Goal: Obtain resource: Download file/media

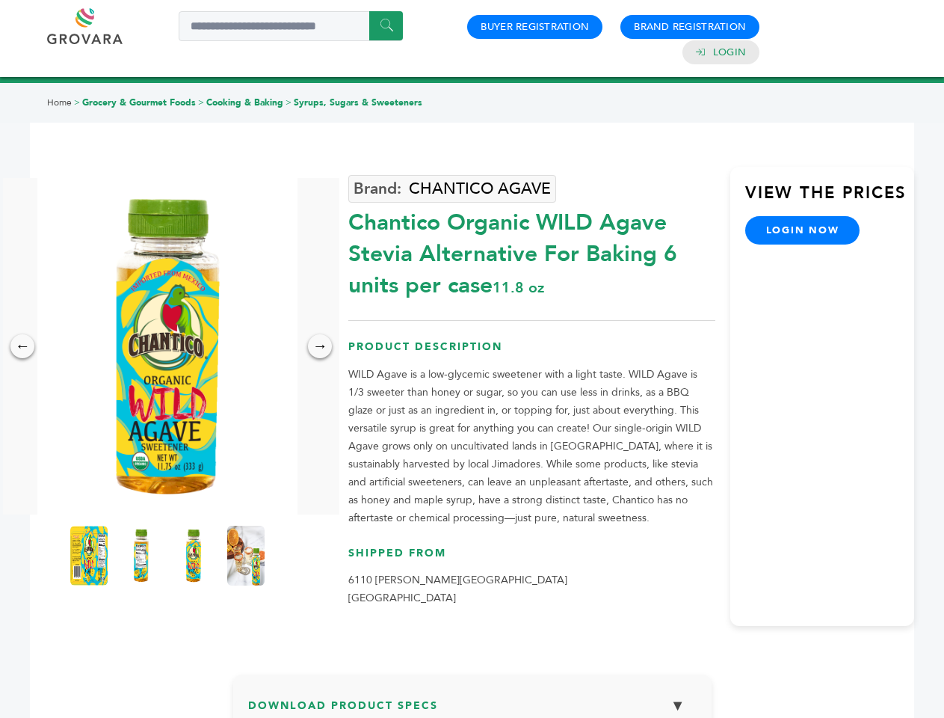
click at [167, 346] on img at bounding box center [167, 346] width 260 height 336
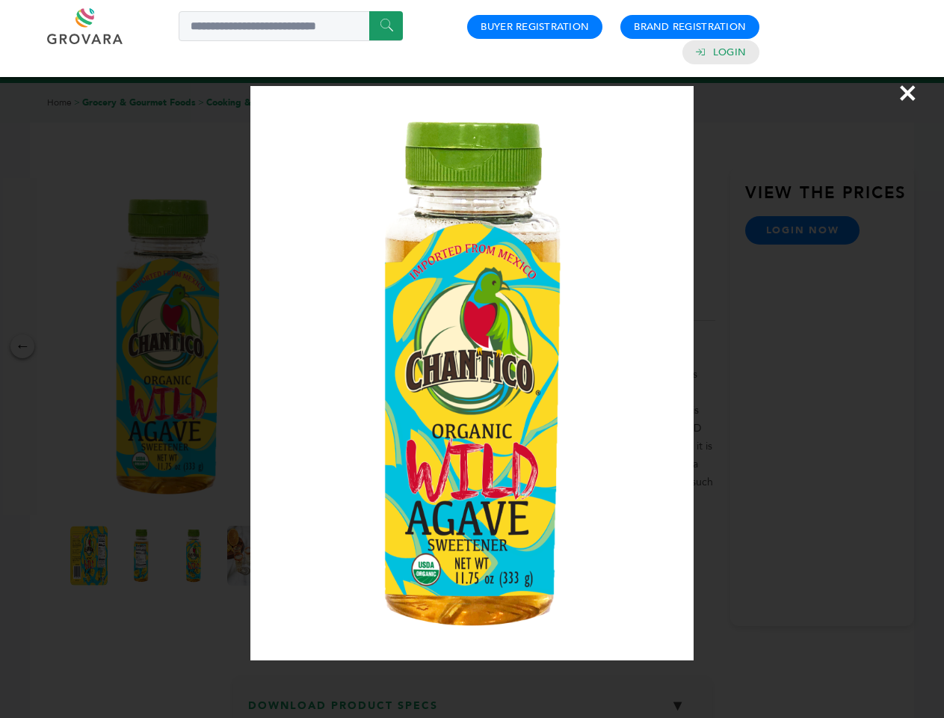
click at [22, 346] on div "×" at bounding box center [472, 359] width 944 height 718
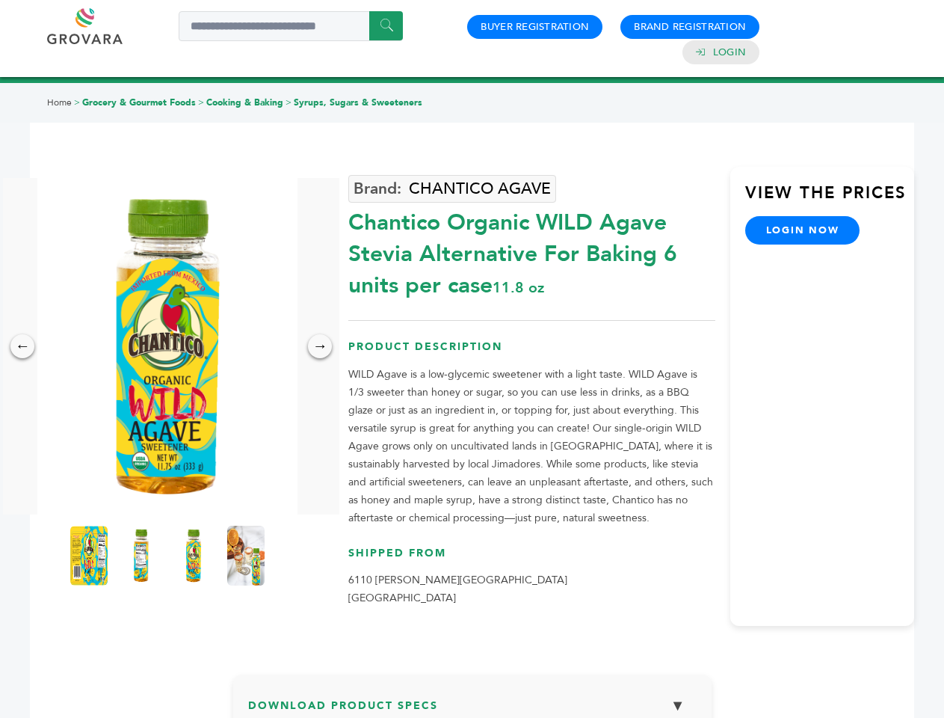
click at [320, 346] on div "→" at bounding box center [320, 346] width 24 height 24
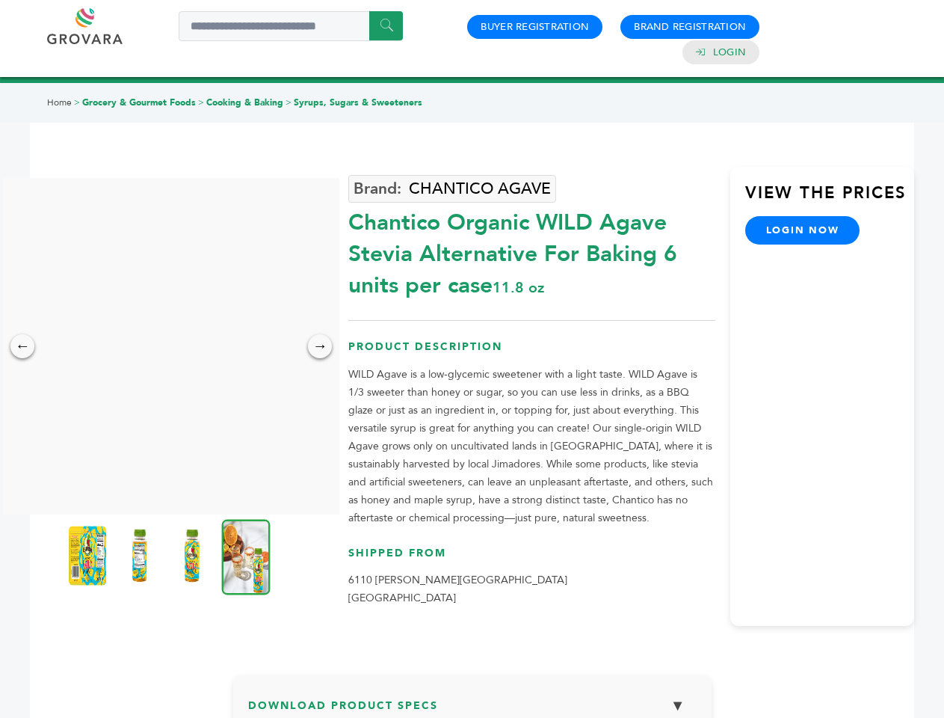
click at [89, 555] on img at bounding box center [87, 556] width 37 height 60
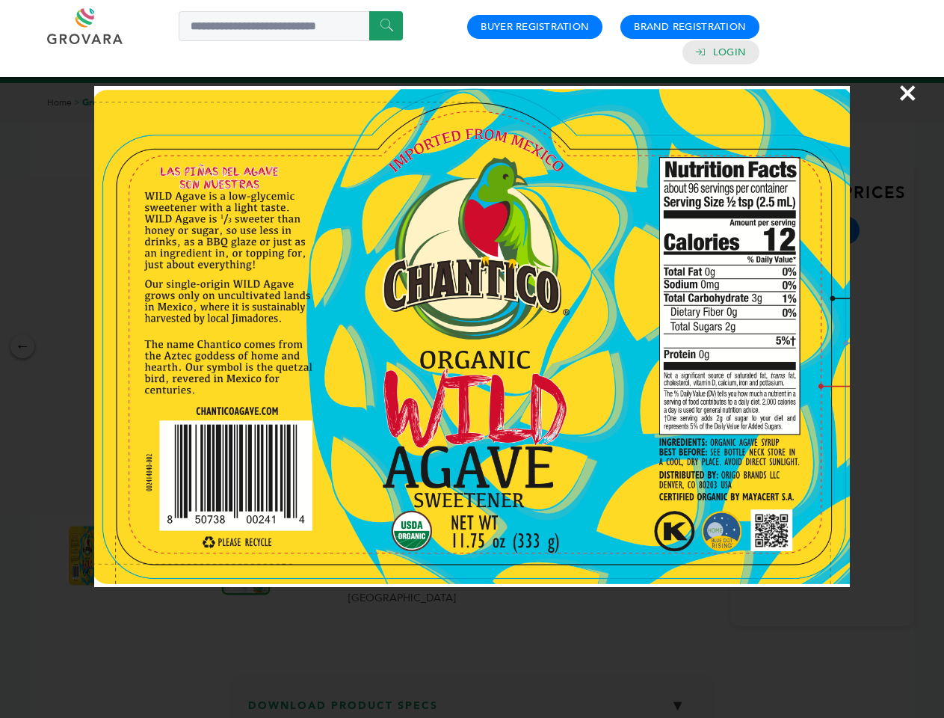
click at [141, 555] on div "×" at bounding box center [472, 359] width 944 height 718
click at [194, 555] on img at bounding box center [191, 556] width 37 height 60
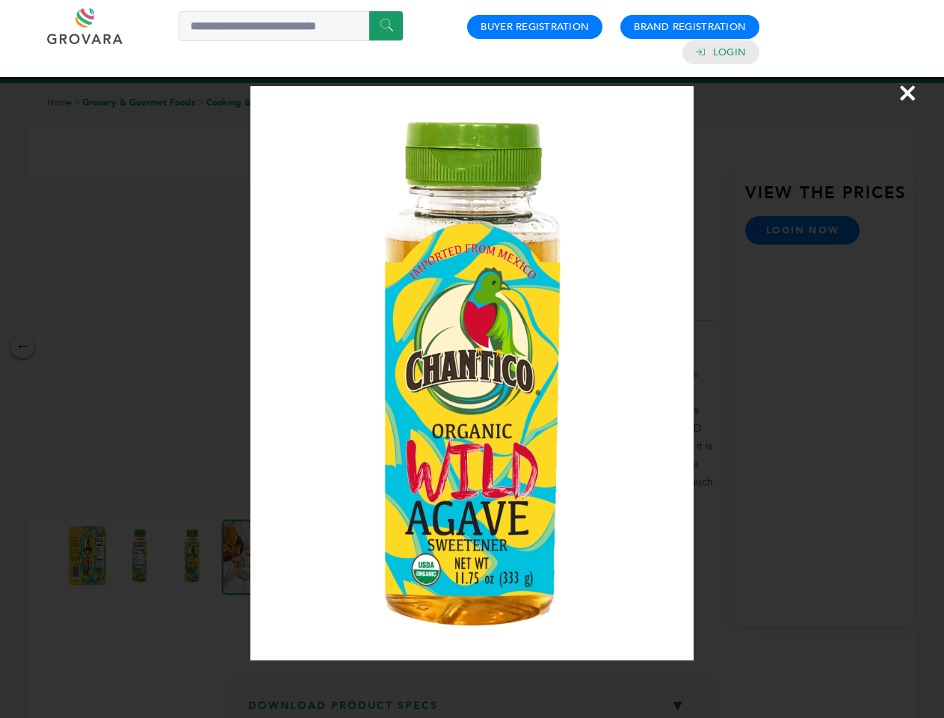
click at [246, 555] on div "×" at bounding box center [472, 359] width 944 height 718
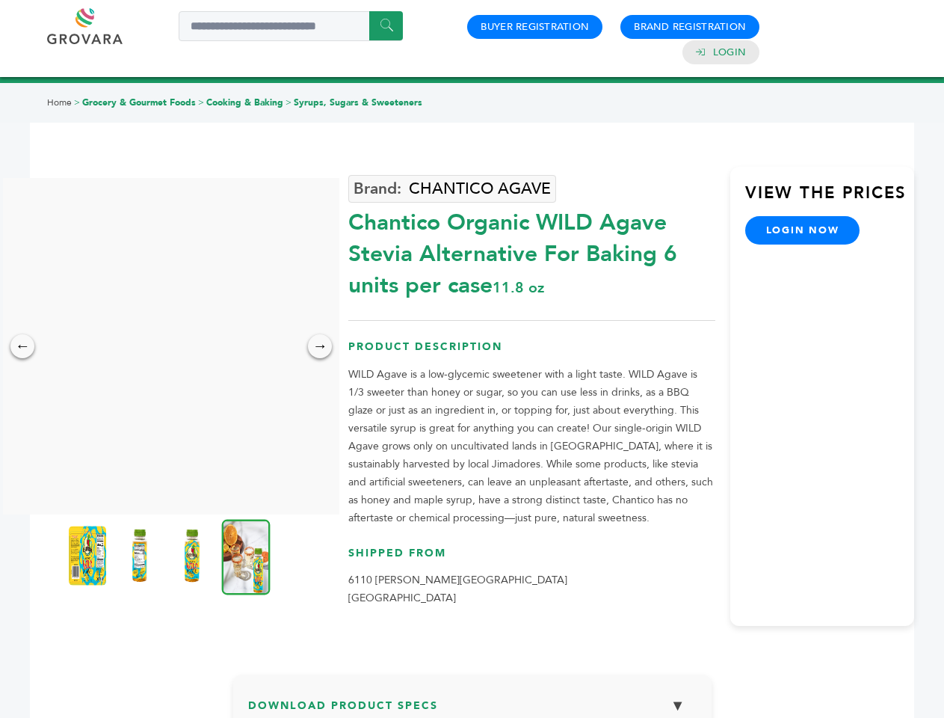
click at [472, 703] on h3 "Download Product Specs ▼" at bounding box center [472, 710] width 449 height 43
